Goal: Task Accomplishment & Management: Complete application form

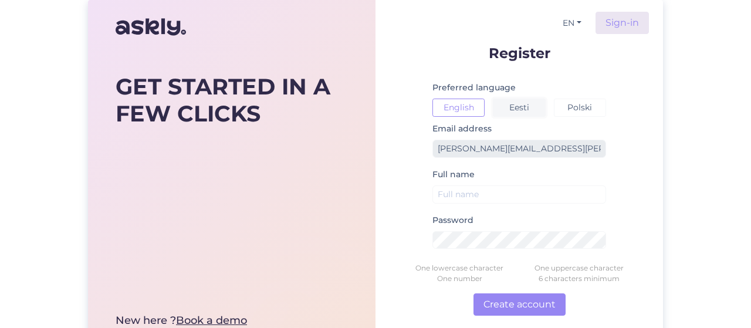
click at [526, 104] on button "Eesti" at bounding box center [519, 108] width 52 height 18
click at [519, 107] on button "Eesti" at bounding box center [519, 108] width 52 height 18
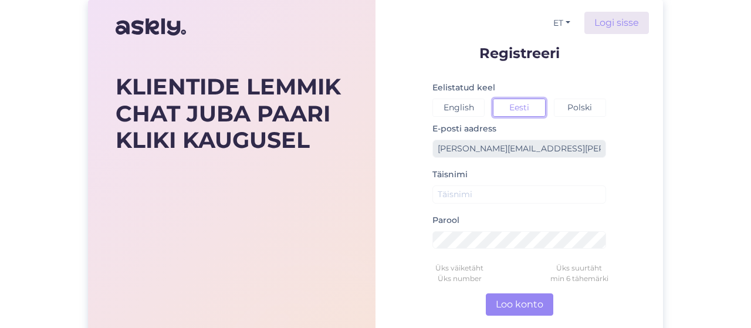
scroll to position [59, 0]
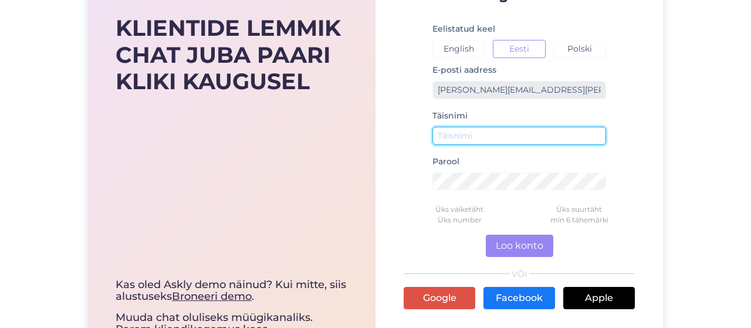
click at [462, 135] on input "text" at bounding box center [520, 136] width 174 height 18
type input "[PERSON_NAME]"
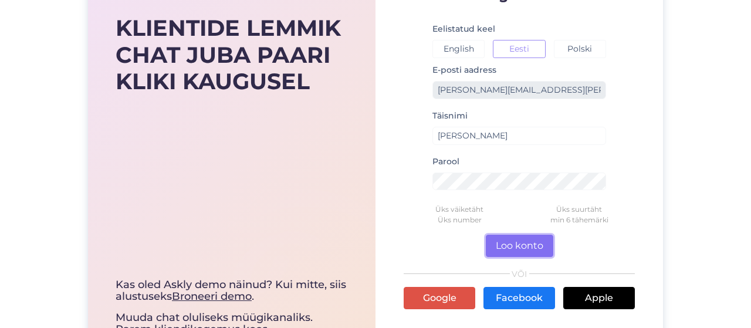
click at [509, 240] on button "Loo konto" at bounding box center [519, 246] width 67 height 22
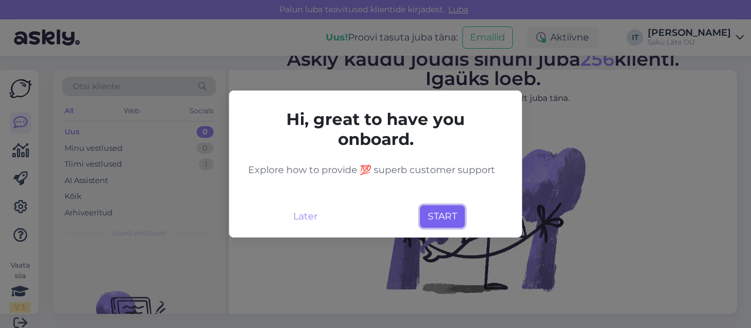
click at [438, 216] on button "START" at bounding box center [442, 216] width 45 height 22
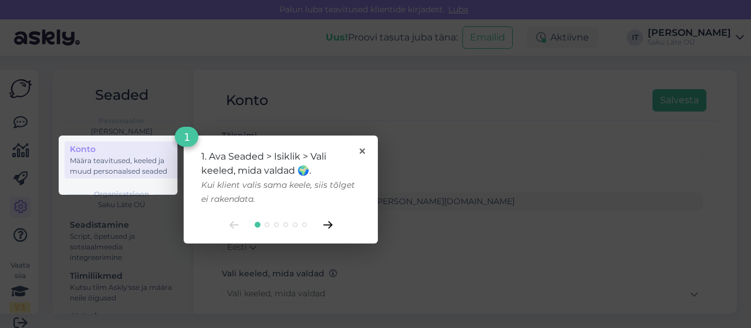
click at [327, 222] on icon at bounding box center [327, 225] width 9 height 8
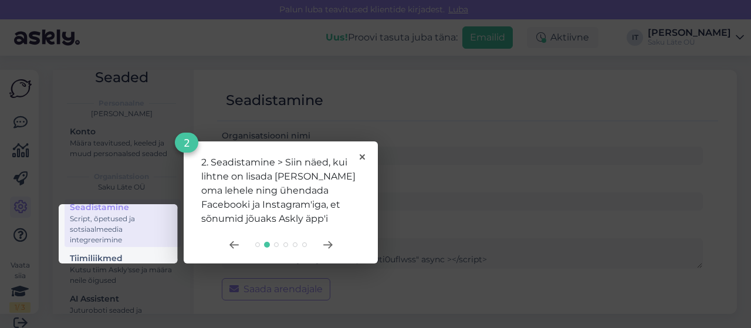
drag, startPoint x: 374, startPoint y: 83, endPoint x: 526, endPoint y: 45, distance: 156.6
click at [401, 74] on rect at bounding box center [375, 164] width 751 height 328
